Goal: Task Accomplishment & Management: Manage account settings

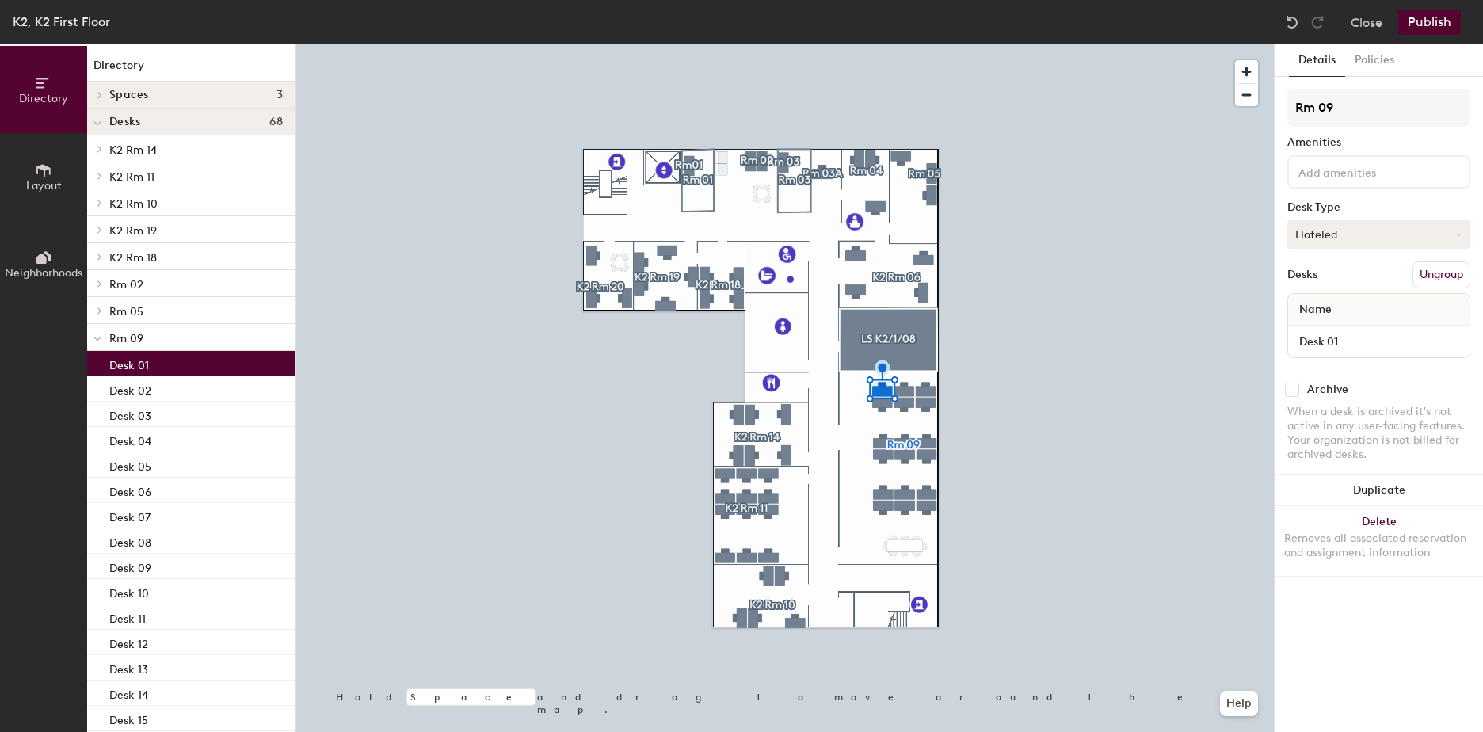
click at [1464, 234] on button "Hoteled" at bounding box center [1378, 234] width 183 height 29
click at [1365, 280] on div "Assigned" at bounding box center [1367, 284] width 158 height 24
click at [1358, 305] on div "Name" at bounding box center [1378, 310] width 181 height 32
click at [1312, 309] on span "Name" at bounding box center [1315, 309] width 48 height 29
click at [1323, 305] on span "Name" at bounding box center [1315, 309] width 48 height 29
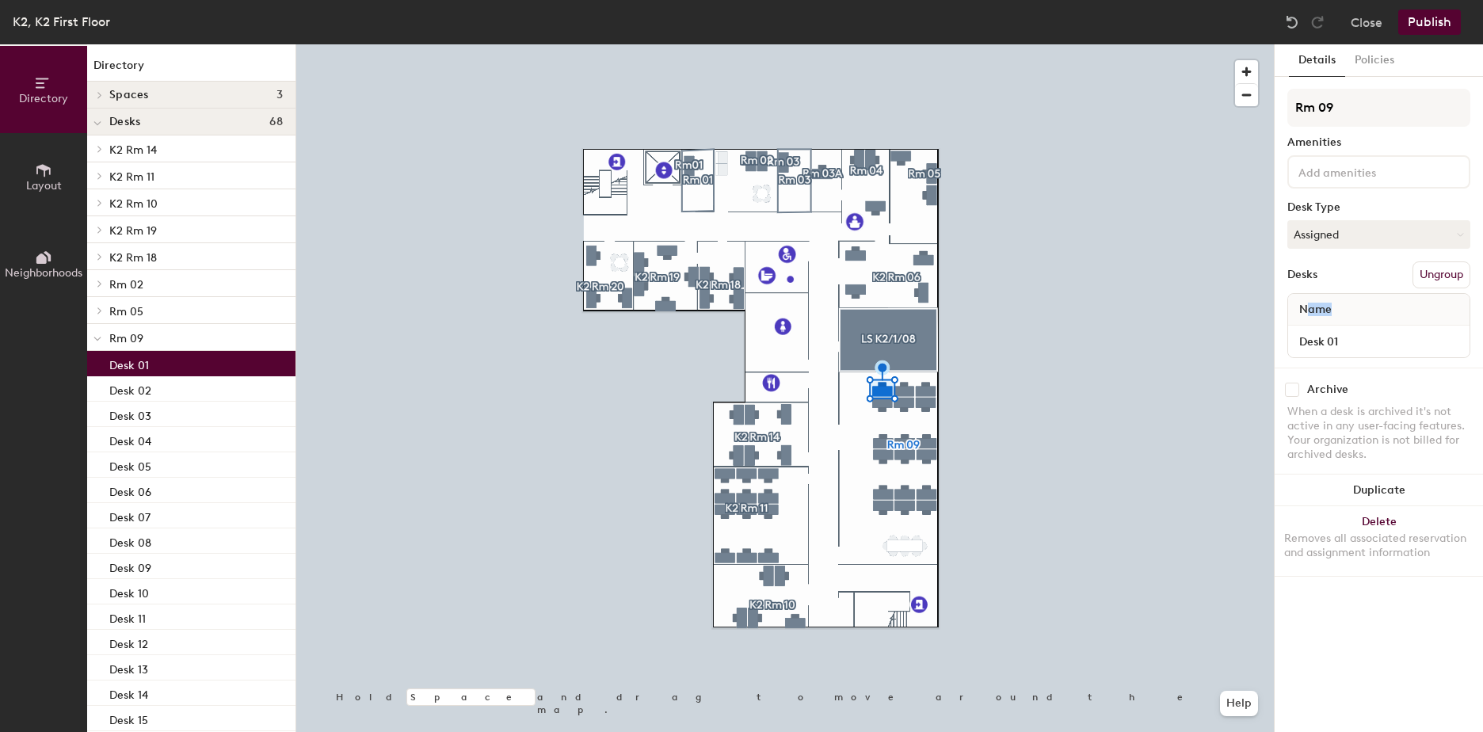
drag, startPoint x: 1342, startPoint y: 306, endPoint x: 1304, endPoint y: 306, distance: 38.0
click at [1304, 306] on div "Name" at bounding box center [1378, 310] width 181 height 32
click at [1327, 306] on span "Name" at bounding box center [1315, 309] width 48 height 29
click at [1376, 22] on button "Close" at bounding box center [1366, 22] width 32 height 25
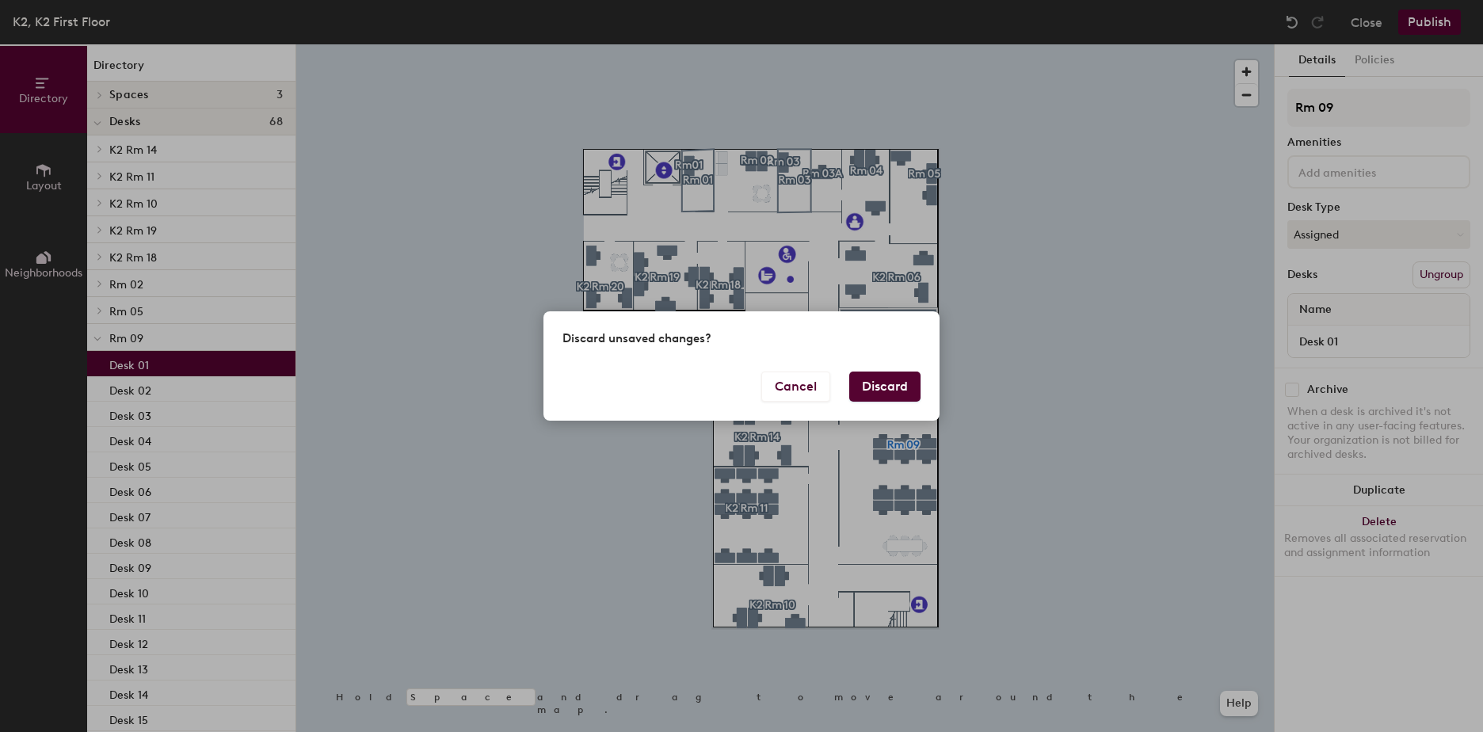
click at [895, 385] on button "Discard" at bounding box center [884, 386] width 71 height 30
